Goal: Navigation & Orientation: Find specific page/section

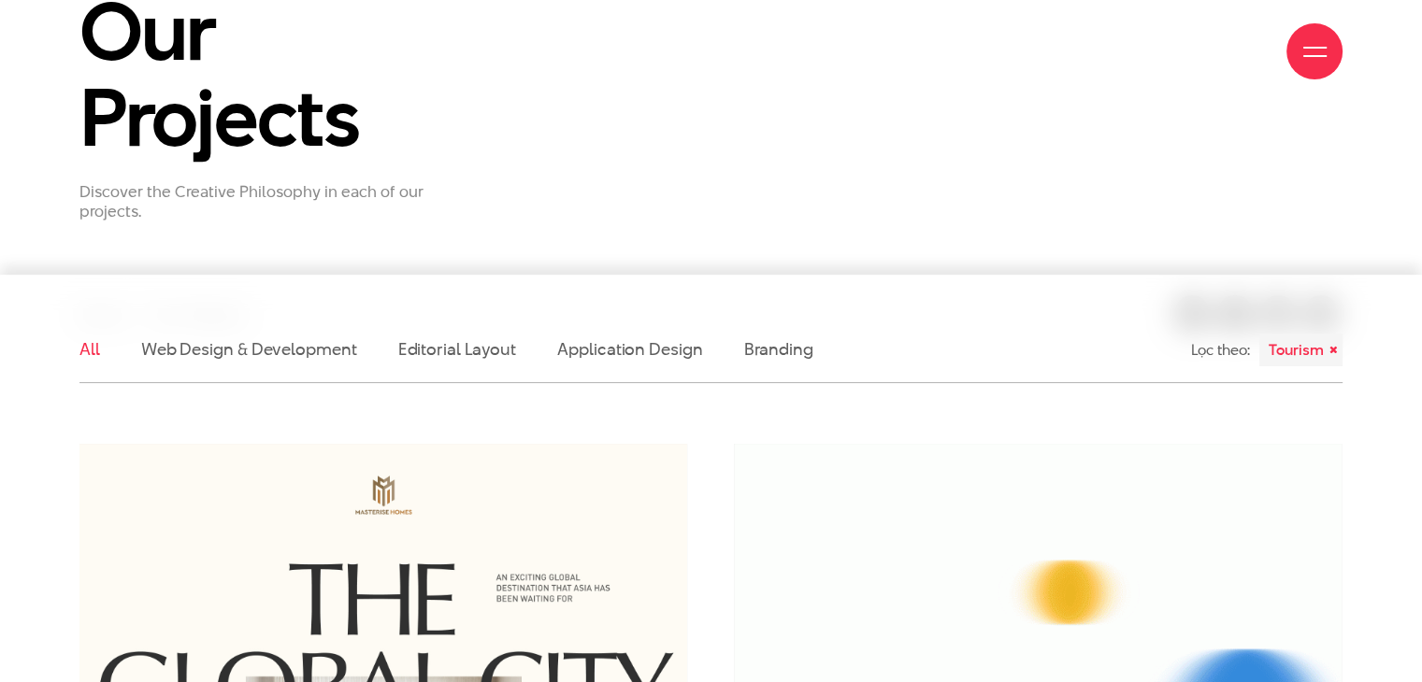
scroll to position [374, 0]
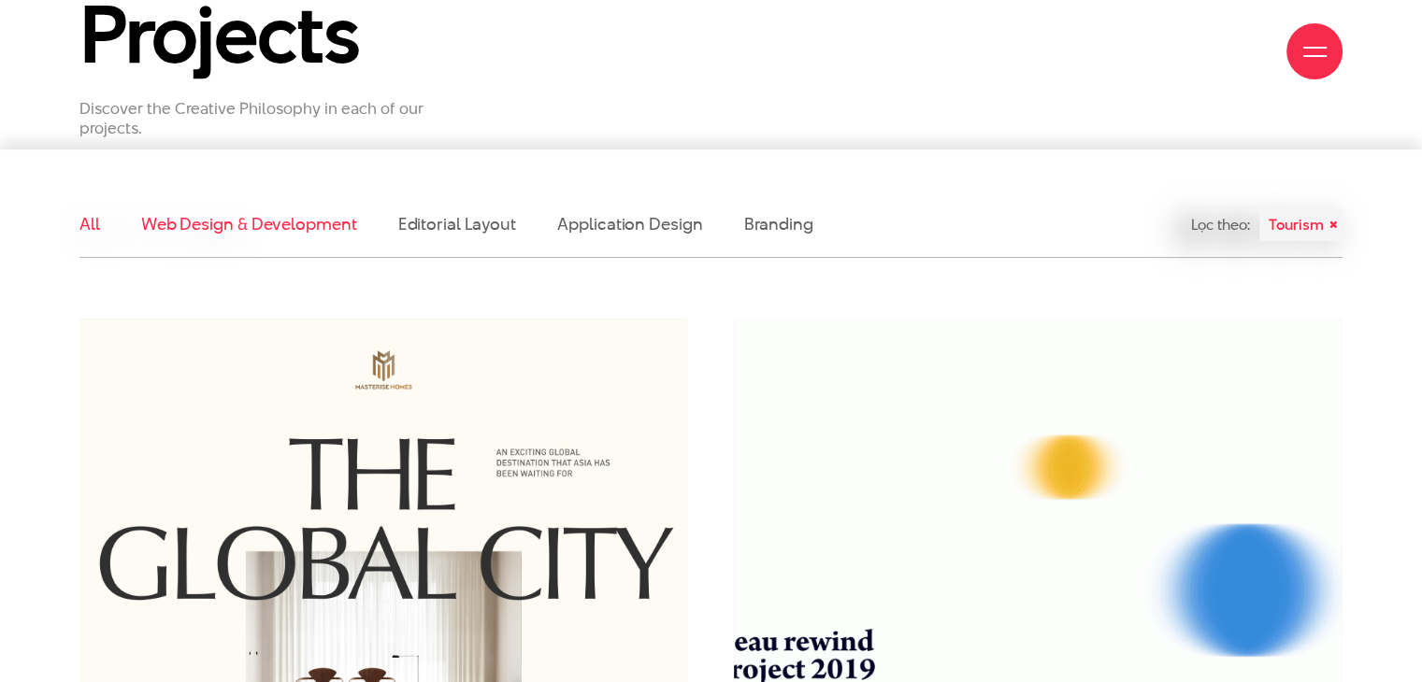
click at [254, 233] on link "Web Design & Development" at bounding box center [249, 223] width 216 height 23
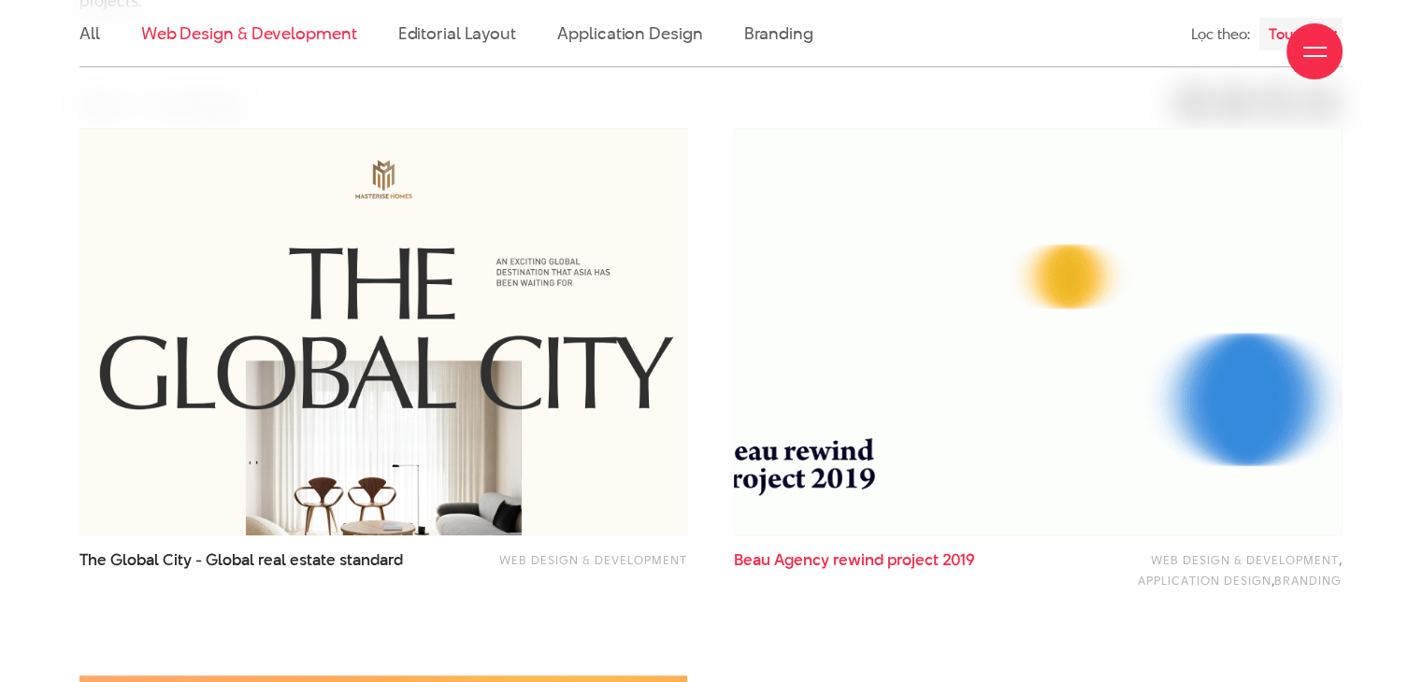
click at [890, 558] on span "project" at bounding box center [912, 560] width 51 height 22
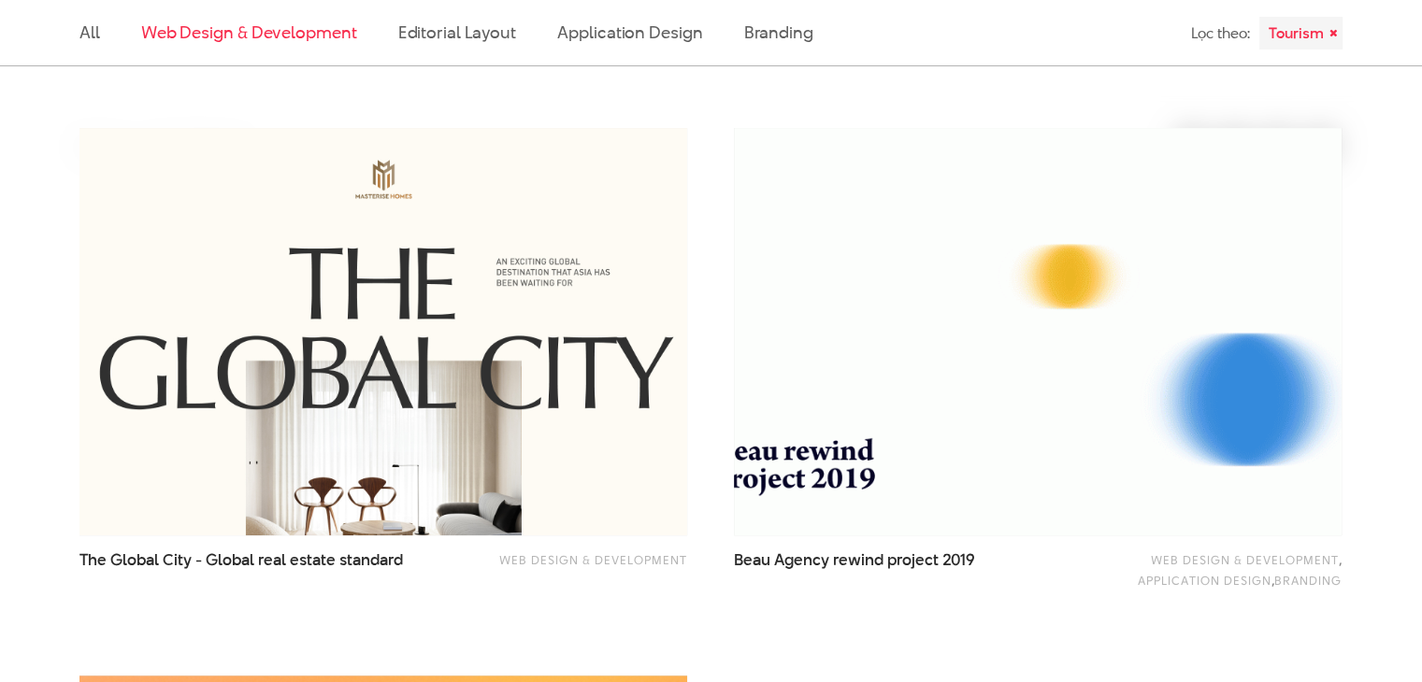
scroll to position [1188, 0]
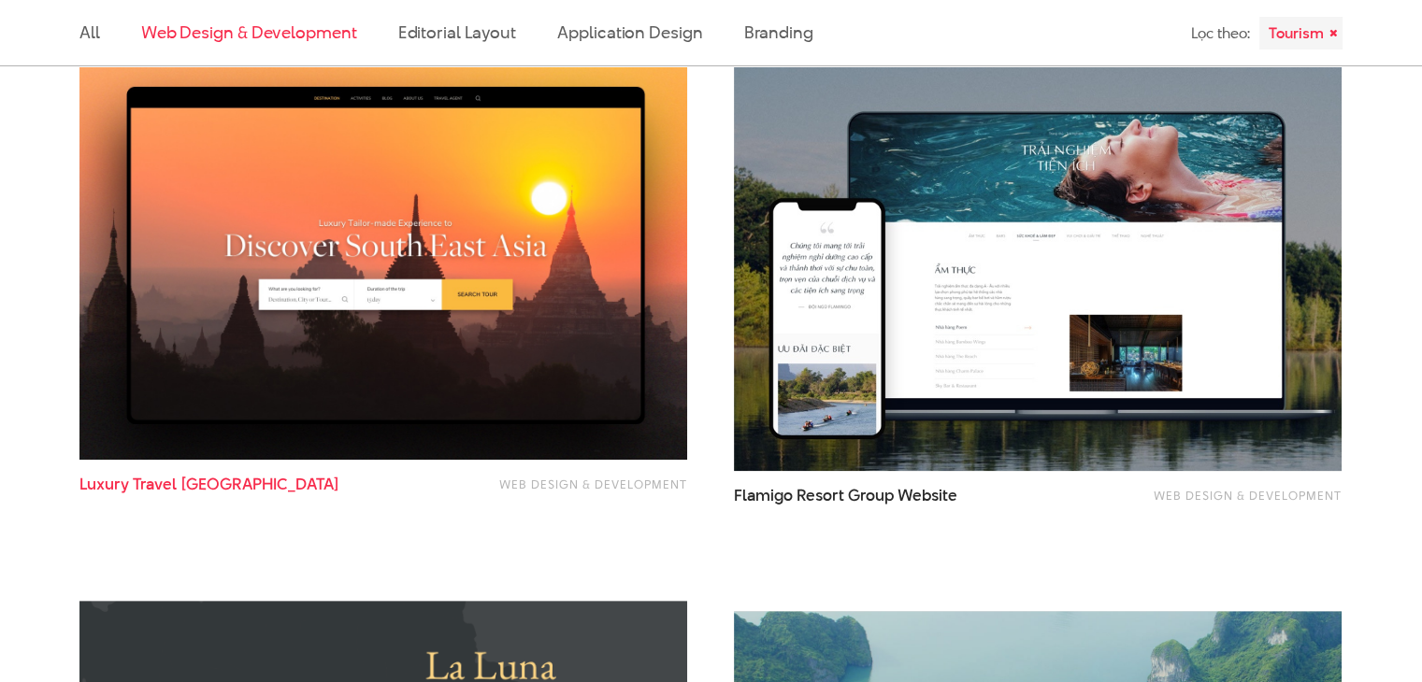
click at [168, 494] on span "Travel" at bounding box center [155, 484] width 44 height 22
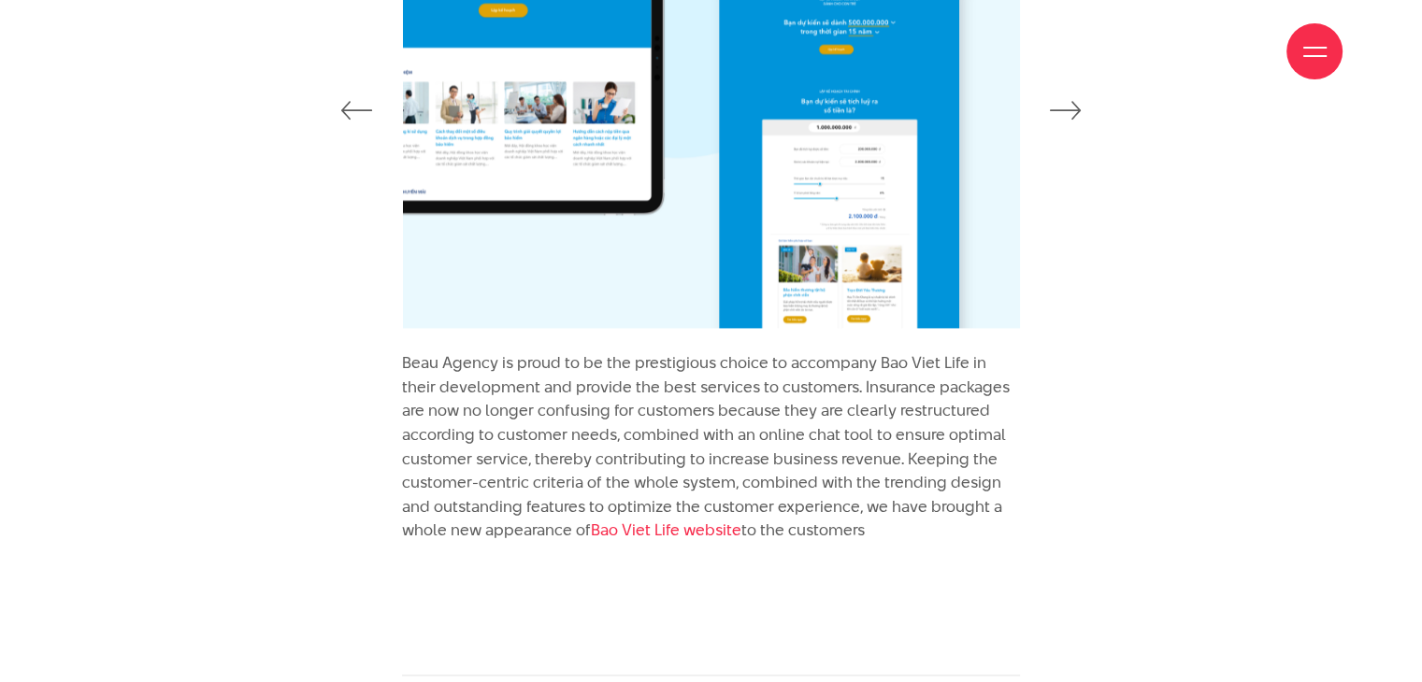
scroll to position [3115, 0]
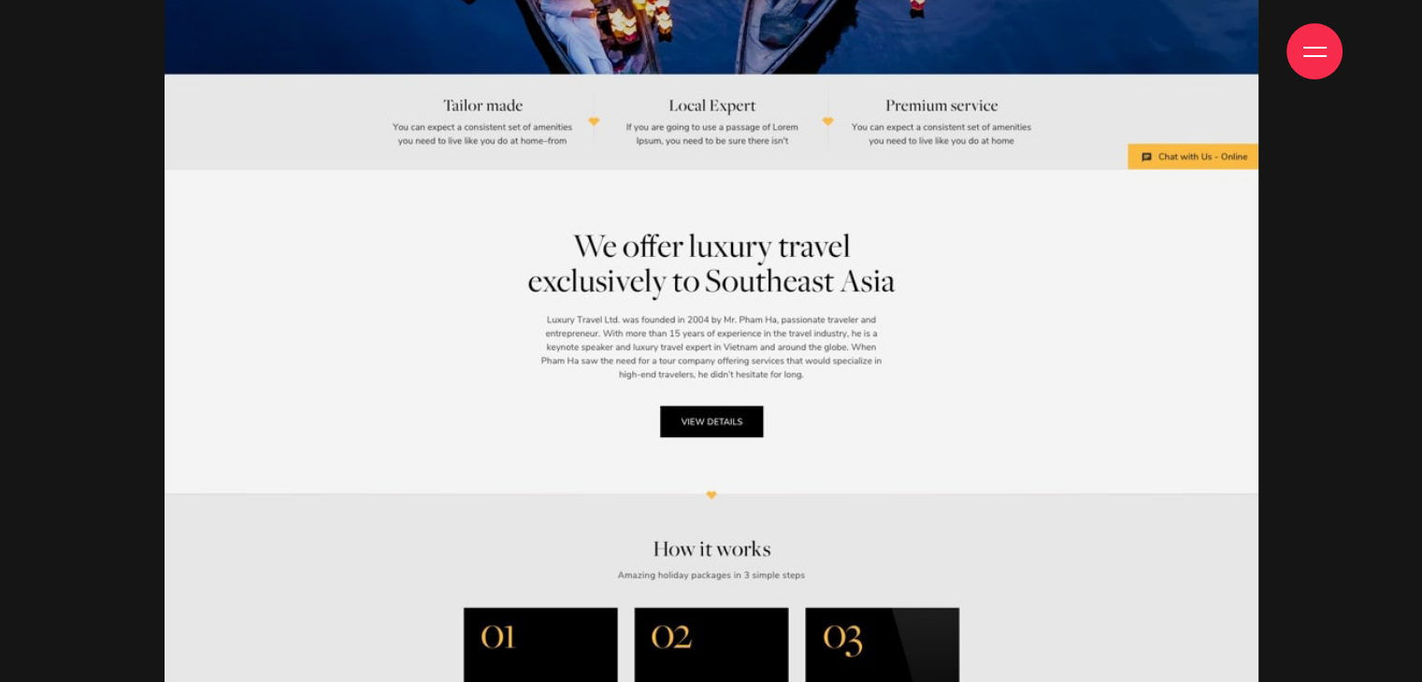
scroll to position [1744, 0]
